Goal: Task Accomplishment & Management: Use online tool/utility

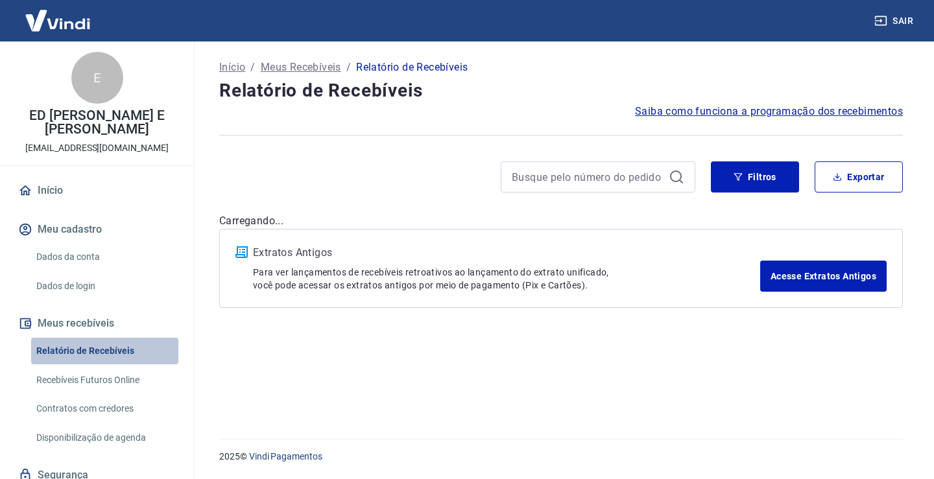
click at [109, 353] on link "Relatório de Recebíveis" at bounding box center [104, 351] width 147 height 27
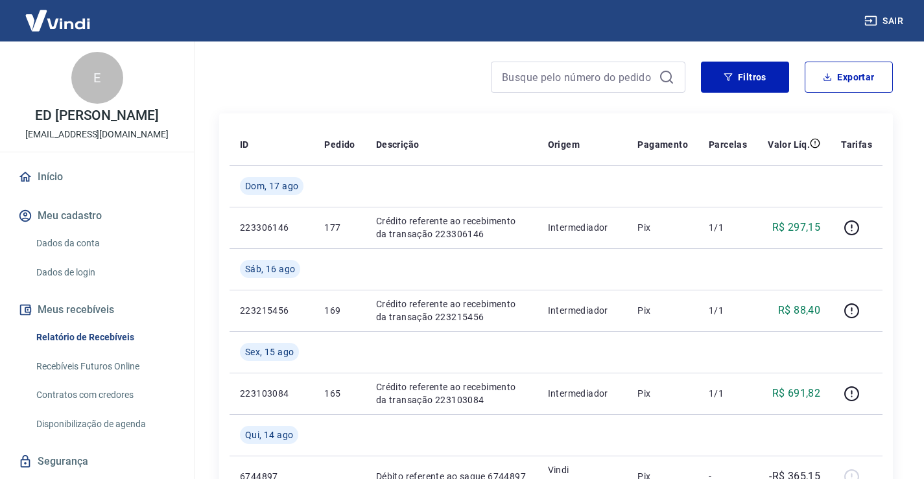
scroll to position [65, 0]
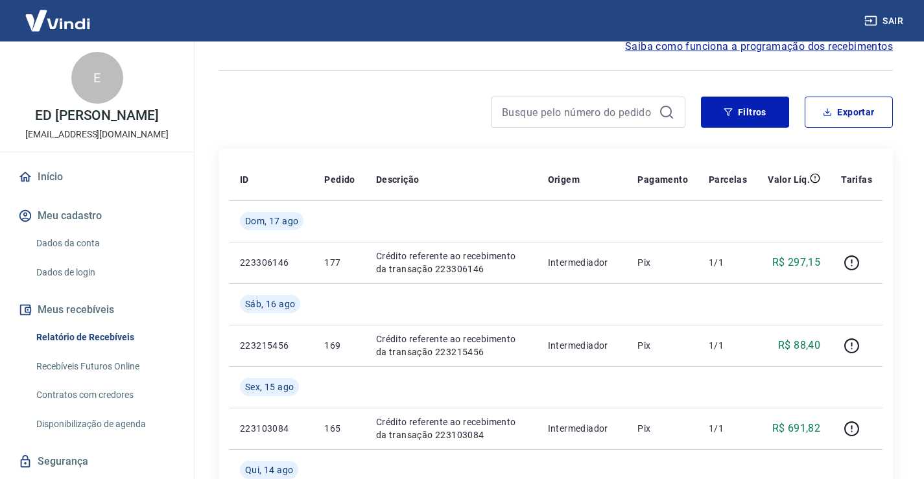
click at [132, 376] on link "Recebíveis Futuros Online" at bounding box center [104, 366] width 147 height 27
click at [123, 380] on link "Recebíveis Futuros Online" at bounding box center [104, 366] width 147 height 27
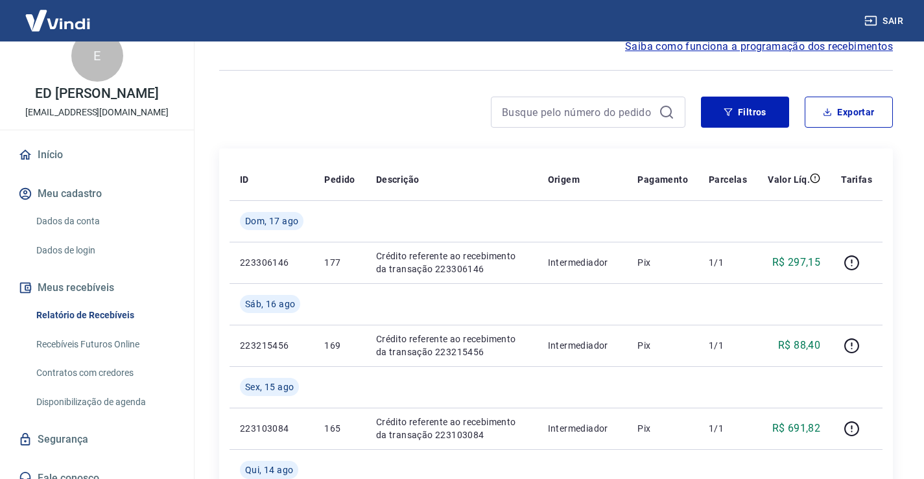
scroll to position [0, 0]
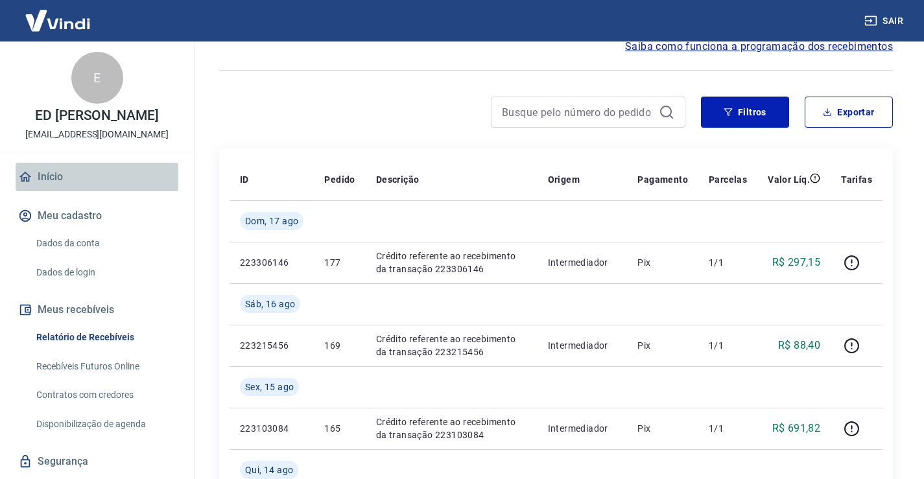
click at [110, 180] on link "Início" at bounding box center [97, 177] width 163 height 29
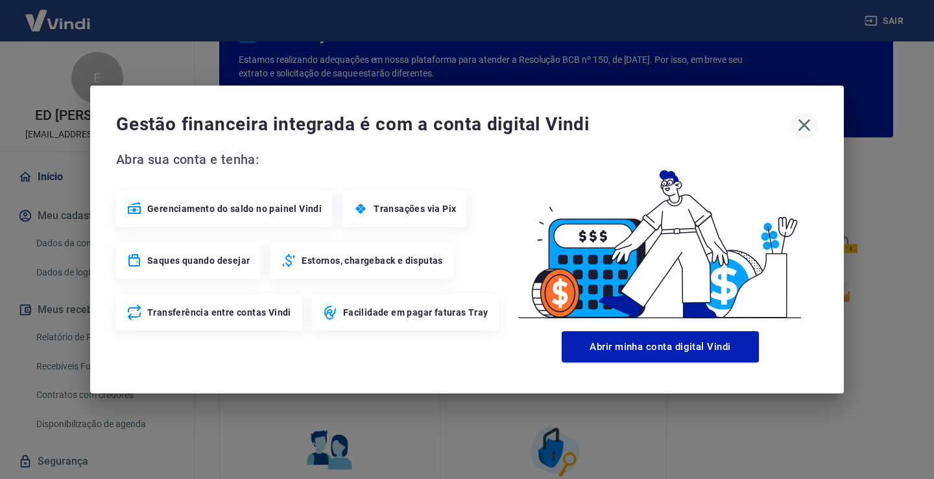
click at [804, 135] on icon "button" at bounding box center [803, 125] width 21 height 21
